Goal: Download file/media

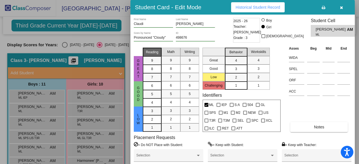
scroll to position [25, 0]
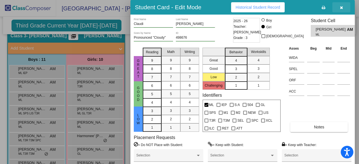
click at [342, 8] on icon "button" at bounding box center [341, 8] width 3 height 4
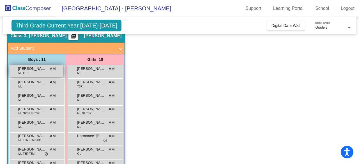
click at [36, 69] on span "[PERSON_NAME]" at bounding box center [32, 69] width 28 height 6
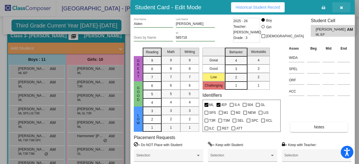
click at [342, 8] on icon "button" at bounding box center [341, 8] width 3 height 4
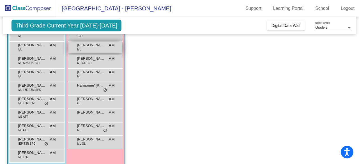
scroll to position [82, 0]
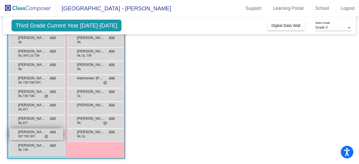
click at [25, 139] on div "[PERSON_NAME] IEP T3R SPC AM lock do_not_disturb_alt" at bounding box center [37, 135] width 54 height 12
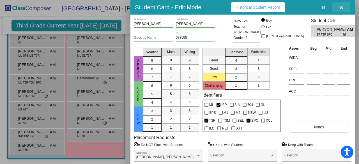
click at [339, 7] on button "button" at bounding box center [341, 7] width 18 height 10
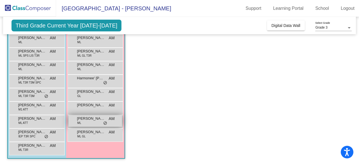
click at [92, 119] on span "[PERSON_NAME]" at bounding box center [91, 119] width 28 height 6
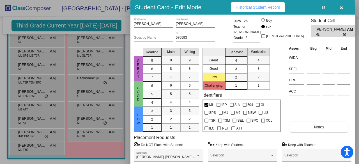
click at [342, 7] on icon "button" at bounding box center [341, 8] width 3 height 4
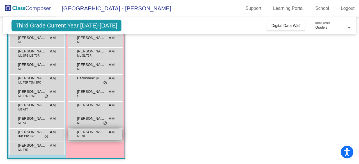
click at [90, 138] on div "[PERSON_NAME] ML GL AM lock do_not_disturb_alt" at bounding box center [95, 135] width 54 height 12
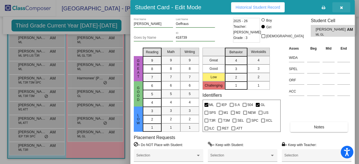
click at [342, 9] on icon "button" at bounding box center [341, 8] width 3 height 4
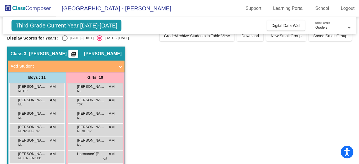
scroll to position [0, 0]
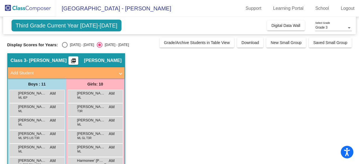
click at [77, 62] on mat-icon "picture_as_pdf" at bounding box center [73, 62] width 7 height 8
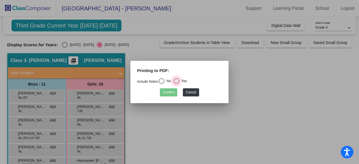
click at [176, 83] on div "Select an option" at bounding box center [177, 81] width 6 height 6
click at [176, 84] on input "Yes" at bounding box center [176, 84] width 0 height 0
radio input "true"
click at [169, 94] on button "Confirm" at bounding box center [168, 92] width 17 height 8
